Goal: Navigation & Orientation: Go to known website

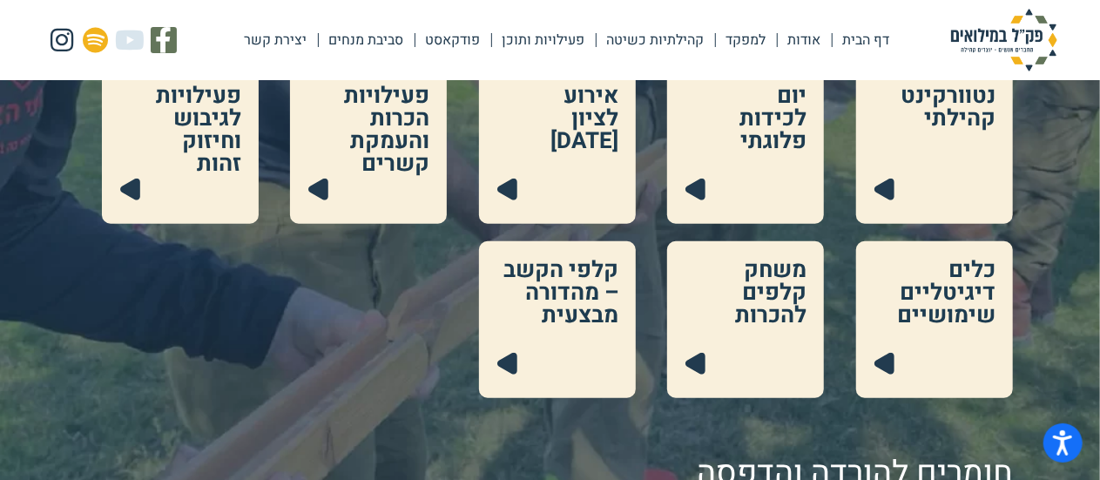
scroll to position [1015, 0]
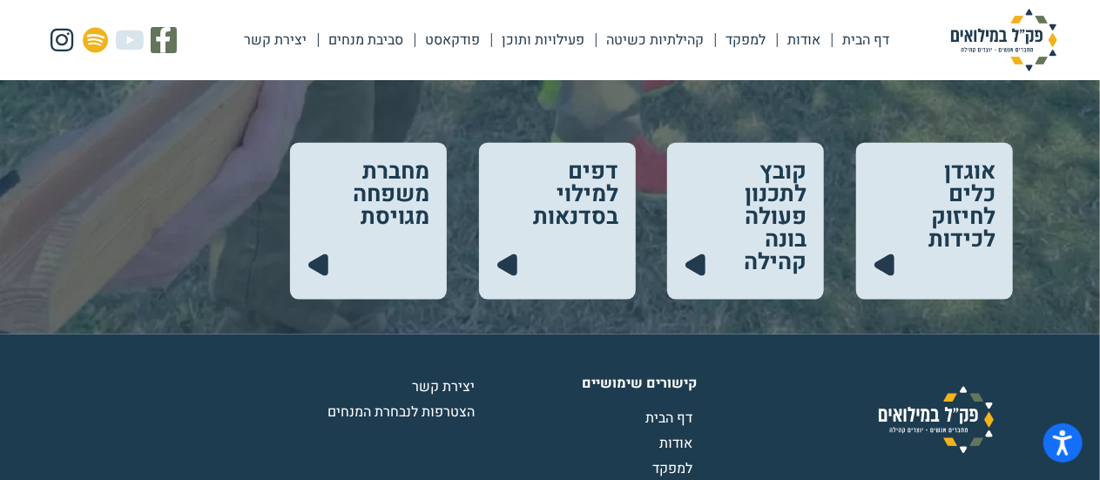
click at [852, 45] on link "דף הבית" at bounding box center [867, 40] width 68 height 40
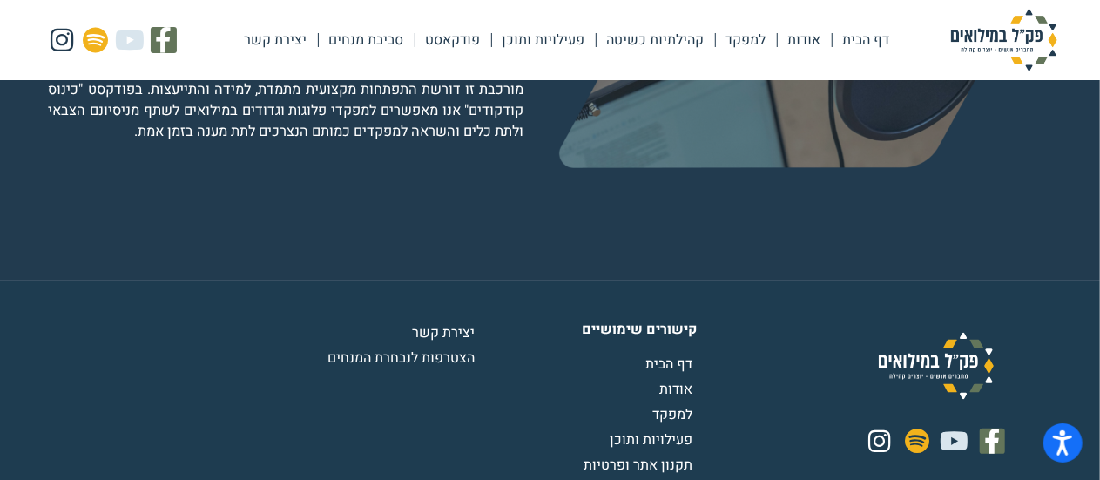
scroll to position [3484, 0]
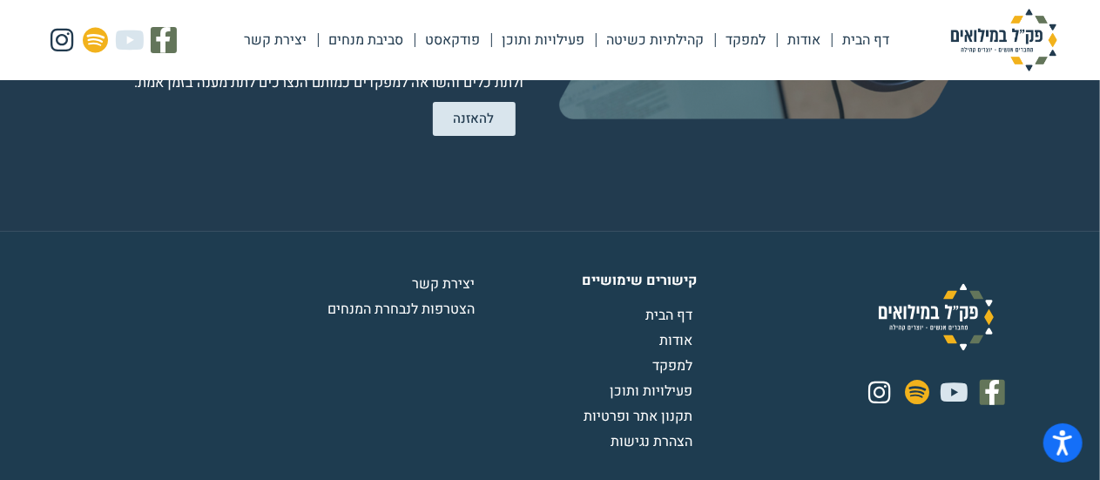
click at [413, 299] on span "הצטרפות לנבחרת המנחים" at bounding box center [403, 309] width 152 height 21
